Goal: Information Seeking & Learning: Learn about a topic

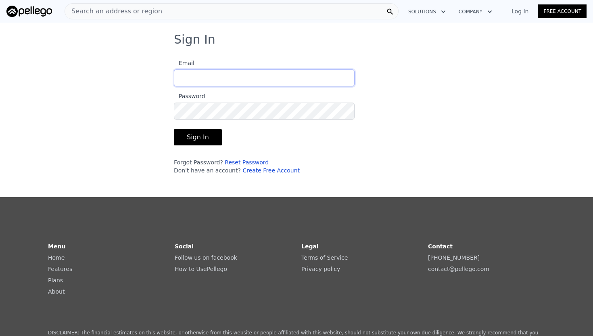
click at [270, 73] on input "Email" at bounding box center [264, 77] width 181 height 17
type input "[EMAIL_ADDRESS][DOMAIN_NAME]"
click at [188, 144] on button "Sign In" at bounding box center [198, 137] width 48 height 16
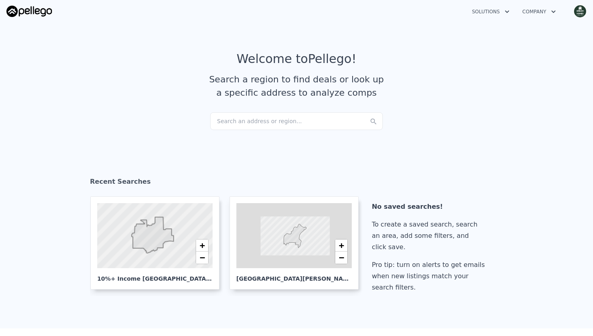
checkbox input "true"
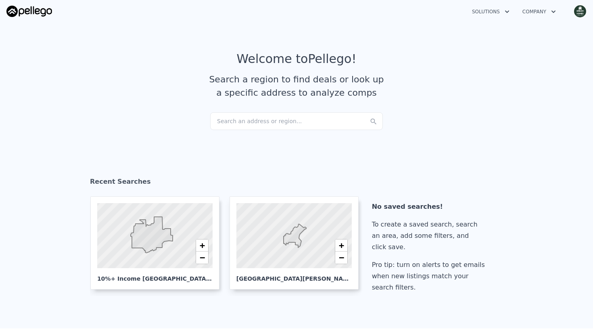
click at [273, 121] on div "Search an address or region..." at bounding box center [296, 121] width 173 height 18
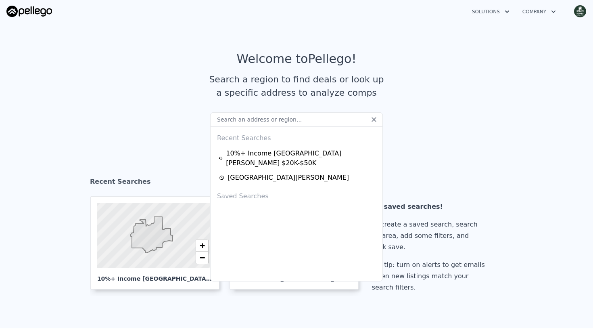
click at [579, 8] on img "button" at bounding box center [580, 11] width 13 height 13
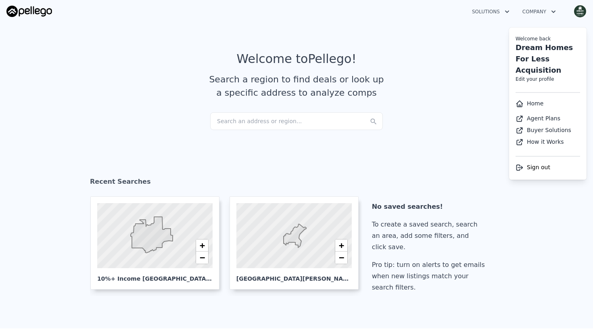
click at [487, 98] on article "Welcome to Pellego ! Search a region to find deals or look up a specific addres…" at bounding box center [296, 82] width 516 height 61
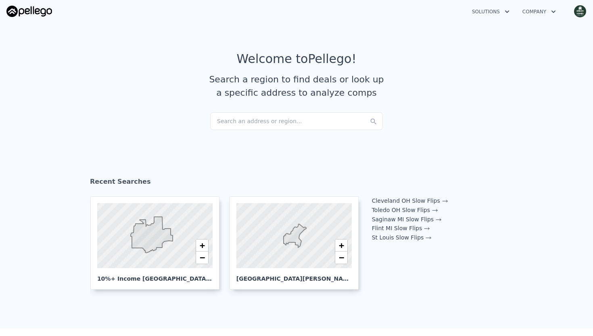
click at [324, 119] on div "Search an address or region..." at bounding box center [296, 121] width 173 height 18
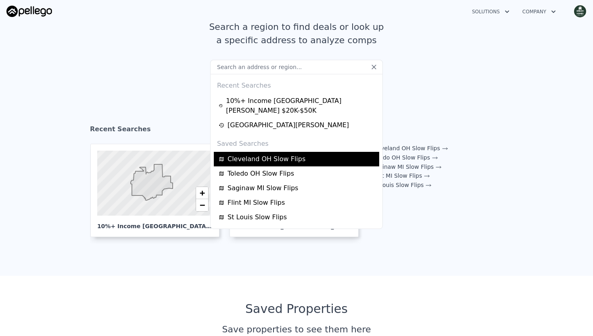
scroll to position [56, 0]
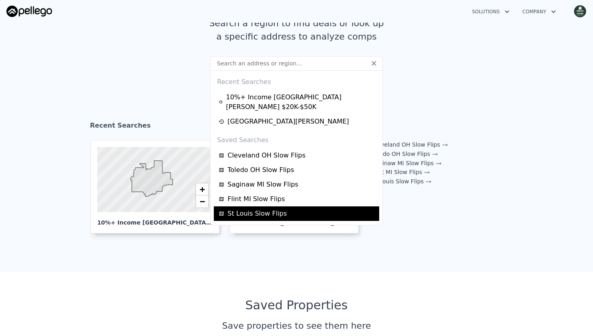
click at [259, 209] on span "St Louis Slow Flips" at bounding box center [257, 214] width 59 height 10
